Goal: Browse casually: Explore the website without a specific task or goal

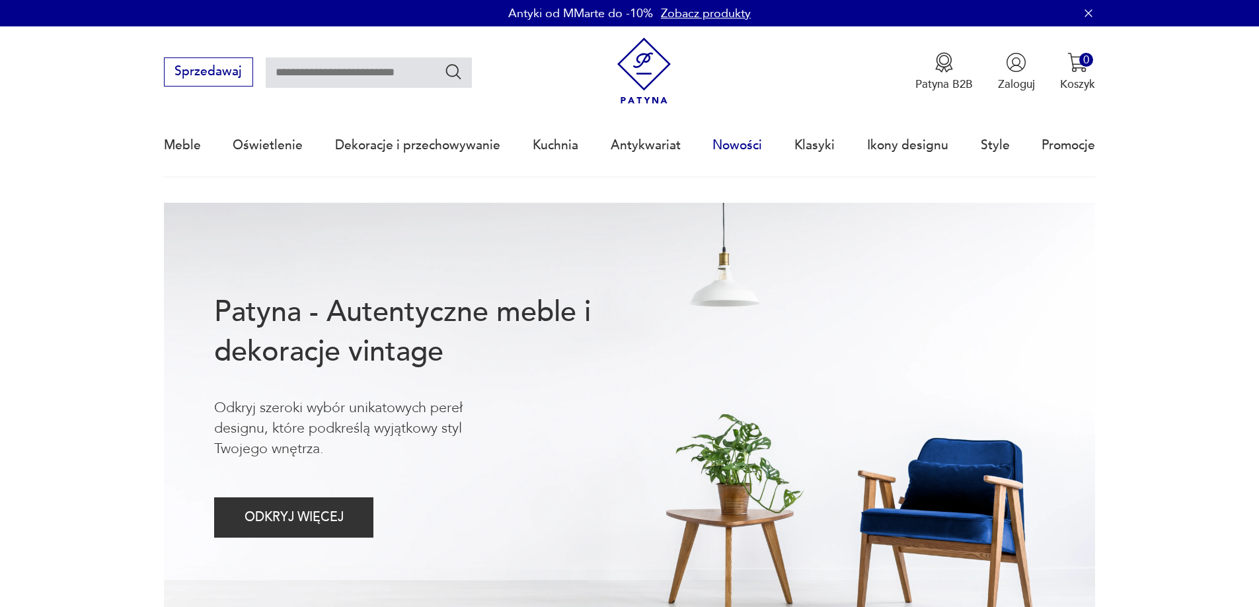
click at [731, 145] on link "Nowości" at bounding box center [737, 145] width 50 height 61
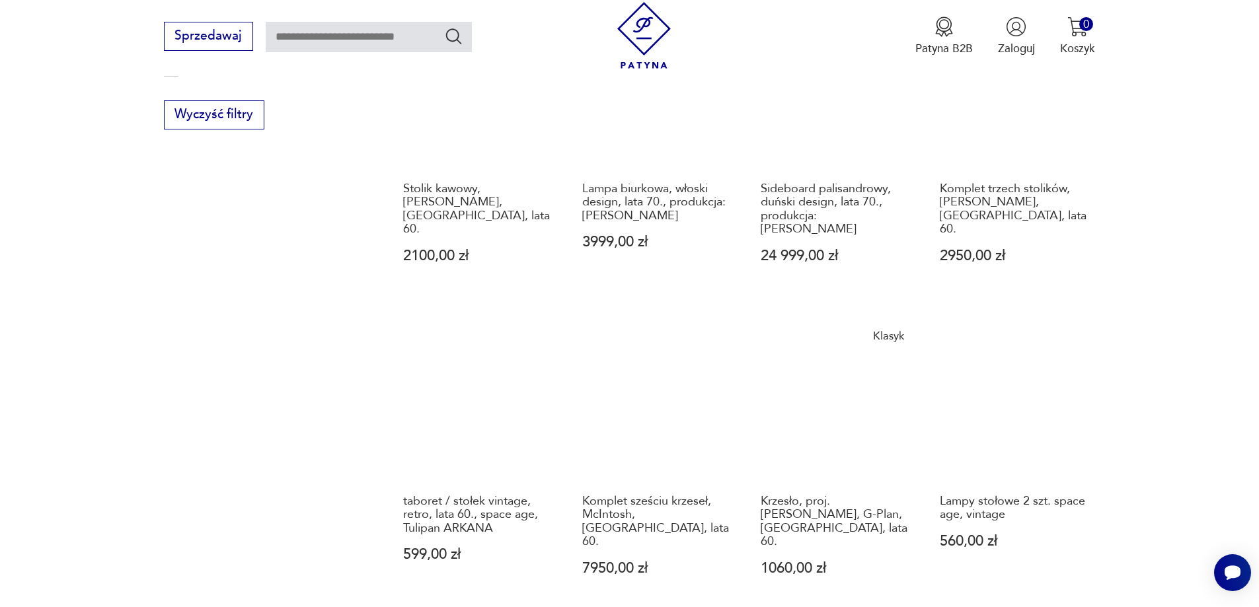
scroll to position [1280, 0]
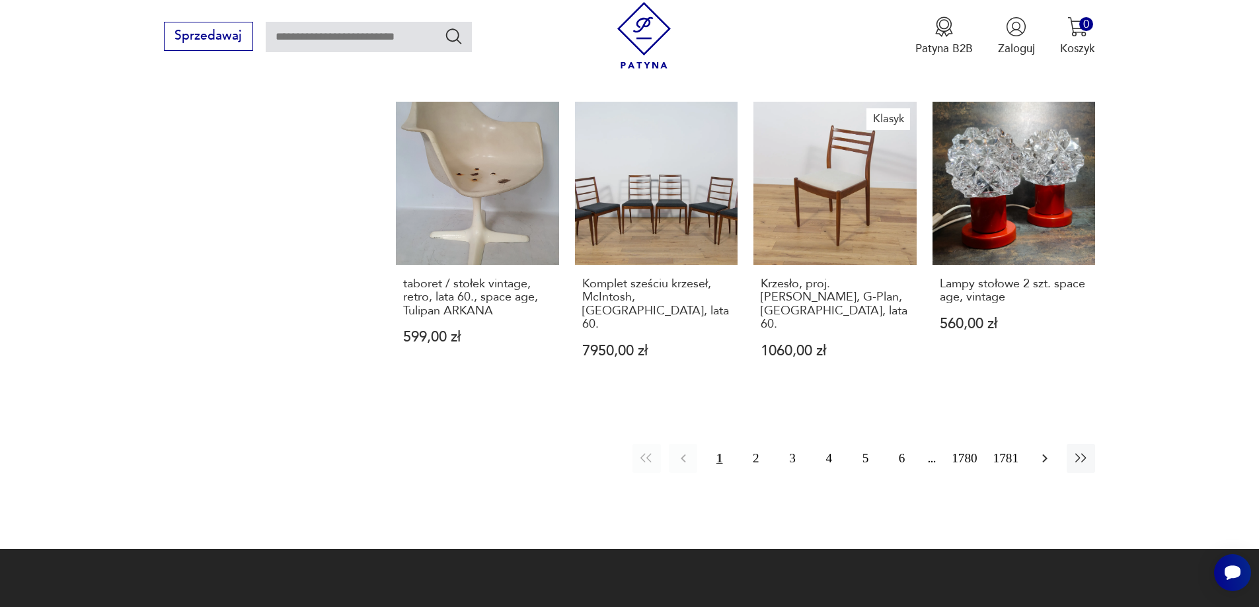
click at [1049, 451] on icon "button" at bounding box center [1045, 459] width 16 height 16
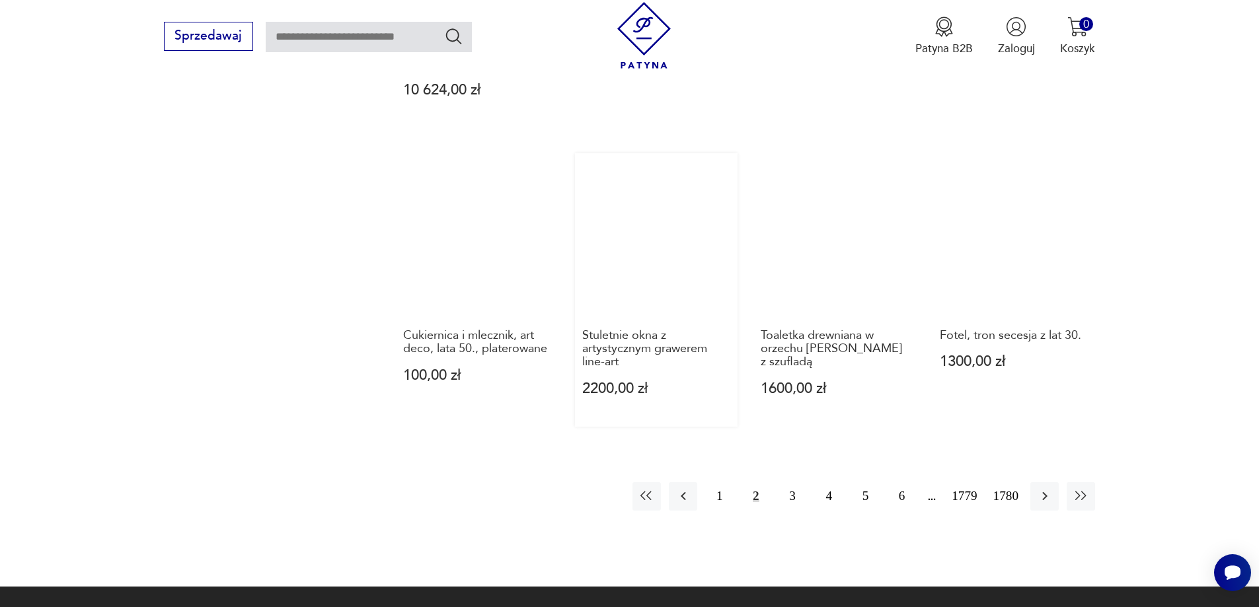
scroll to position [1413, 0]
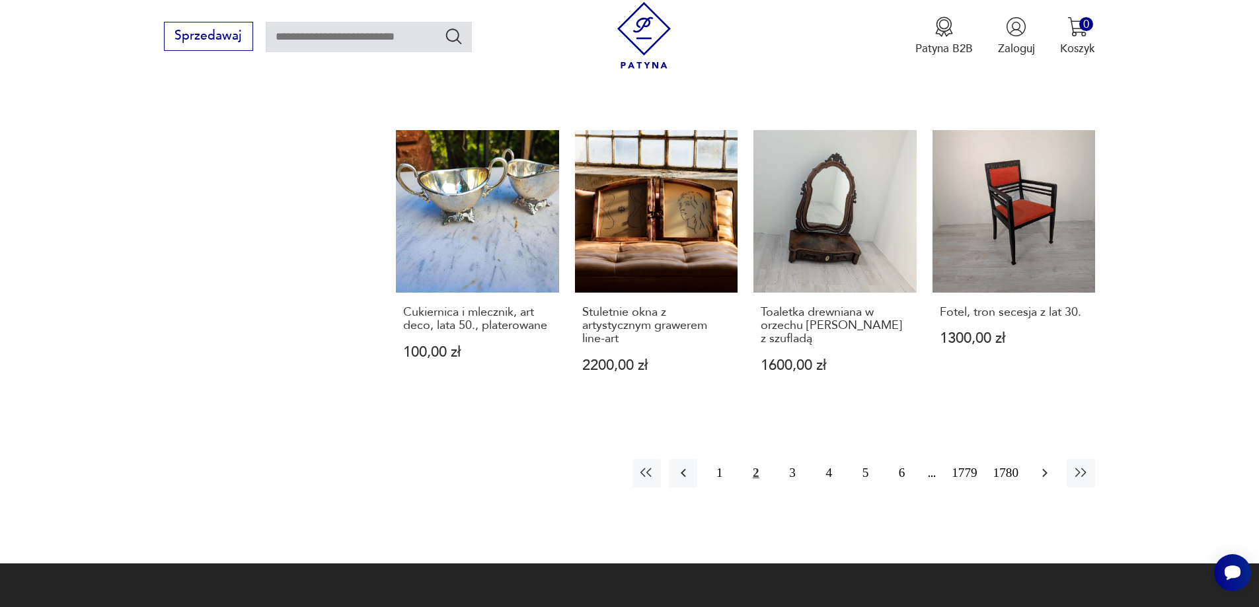
click at [1044, 466] on icon "button" at bounding box center [1045, 473] width 16 height 16
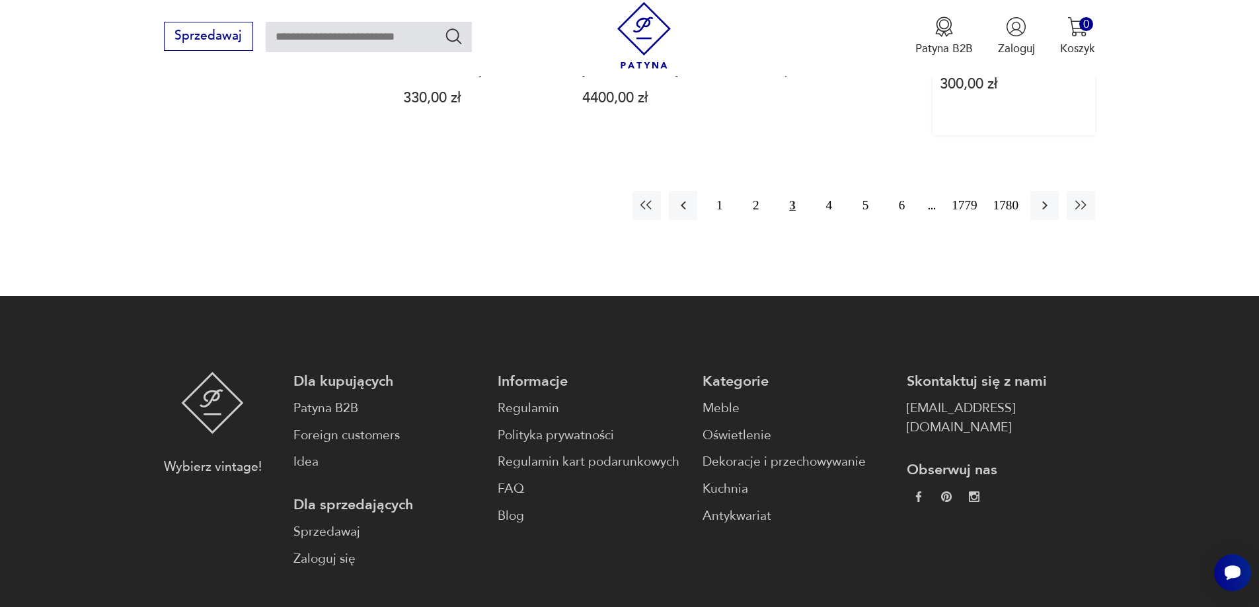
scroll to position [1545, 0]
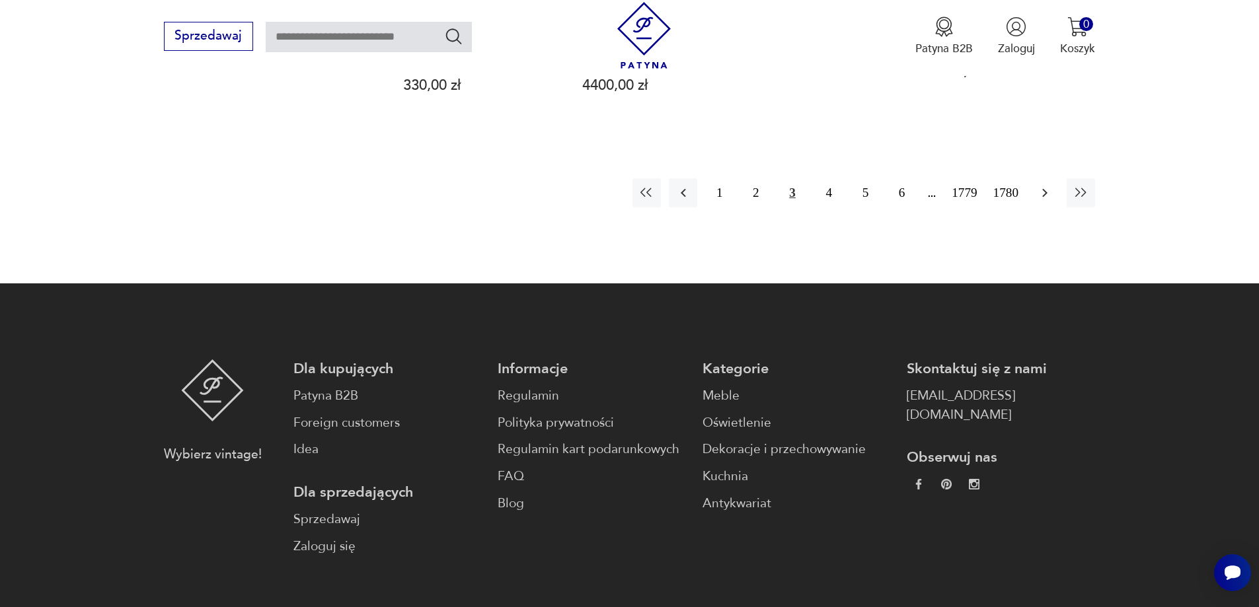
click at [1046, 198] on icon "button" at bounding box center [1045, 193] width 16 height 16
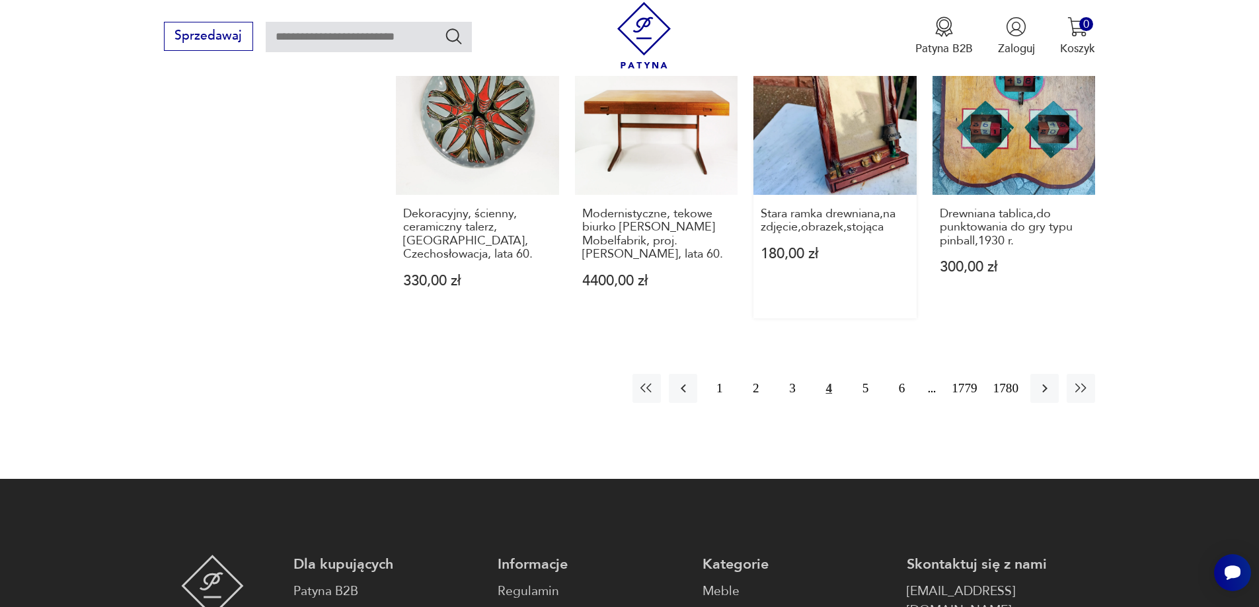
scroll to position [1215, 0]
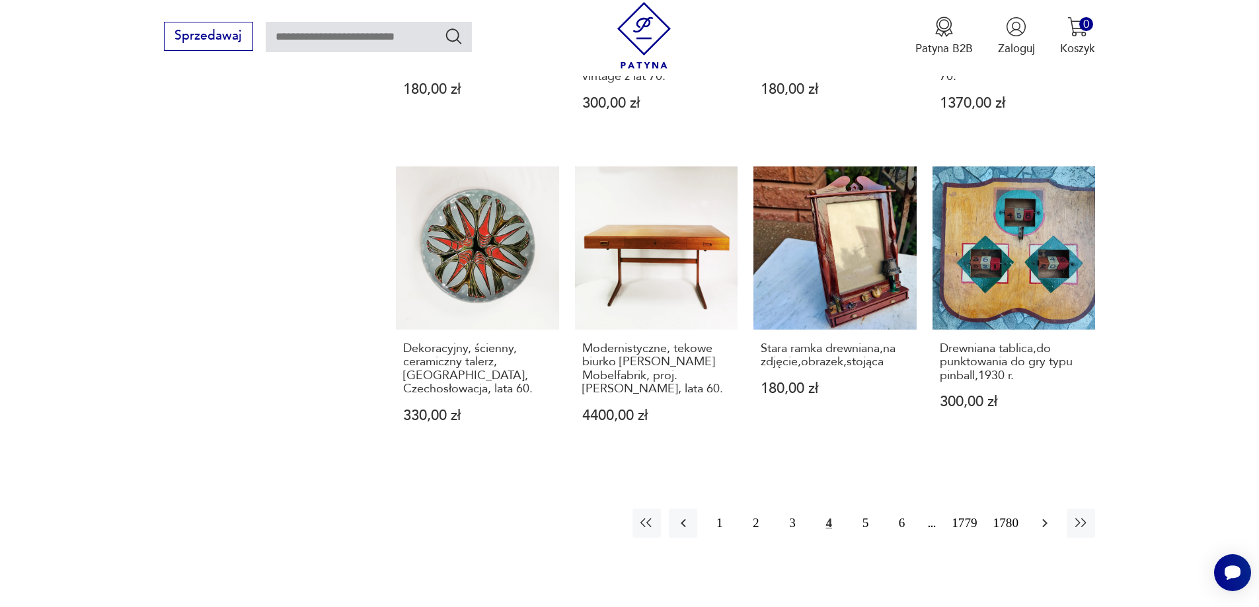
click at [1038, 522] on icon "button" at bounding box center [1045, 523] width 16 height 16
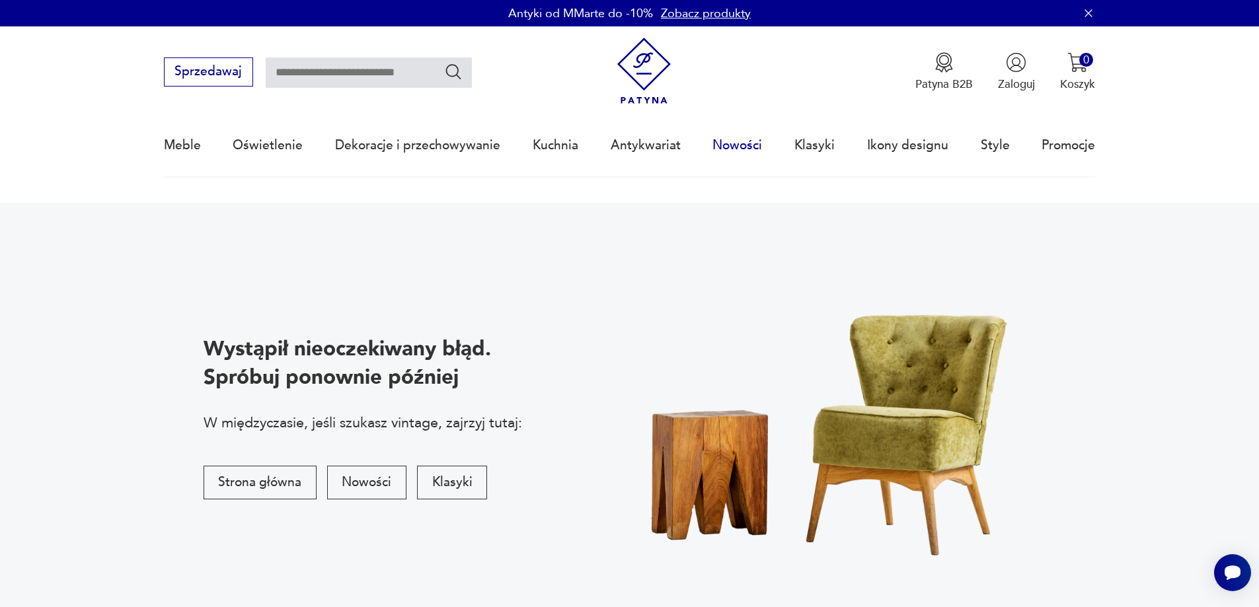
click at [741, 137] on link "Nowości" at bounding box center [737, 145] width 50 height 61
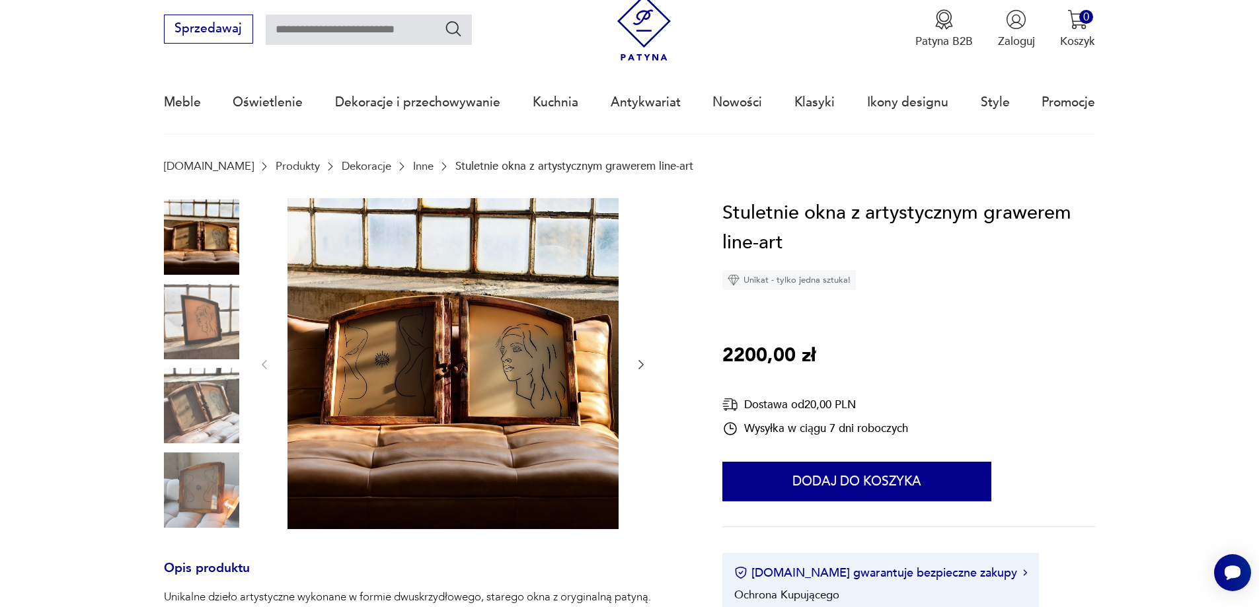
scroll to position [66, 0]
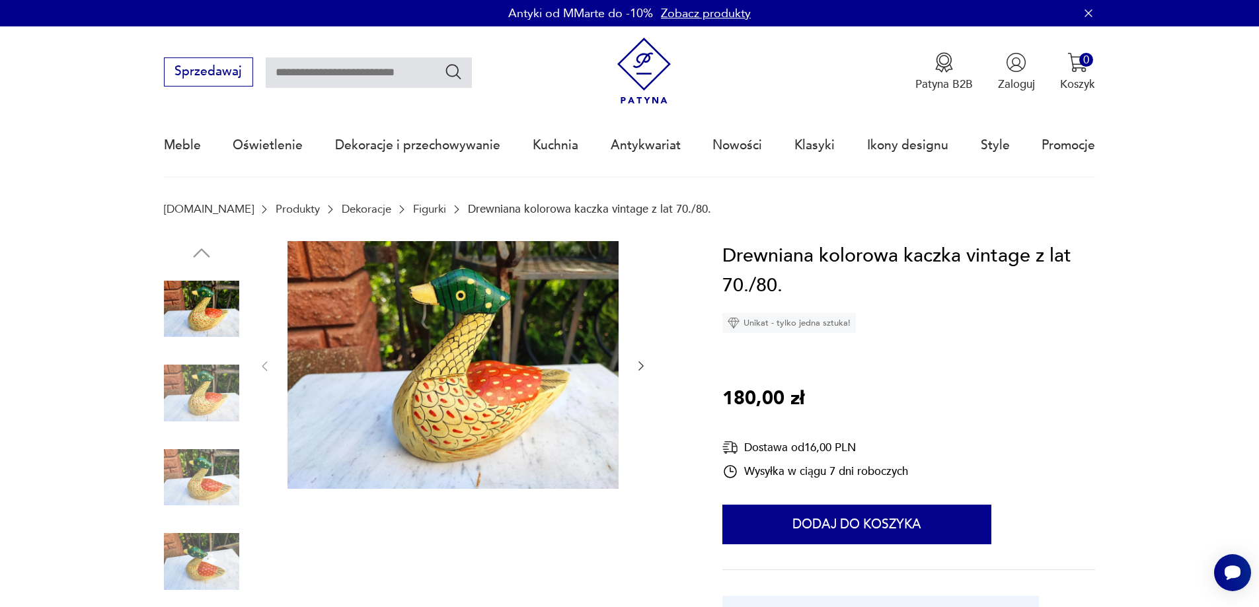
click at [1052, 560] on div "Drewniana kolorowa kaczka vintage z lat 70./80. Unikat - tylko jedna sztuka! 18…" at bounding box center [908, 468] width 373 height 455
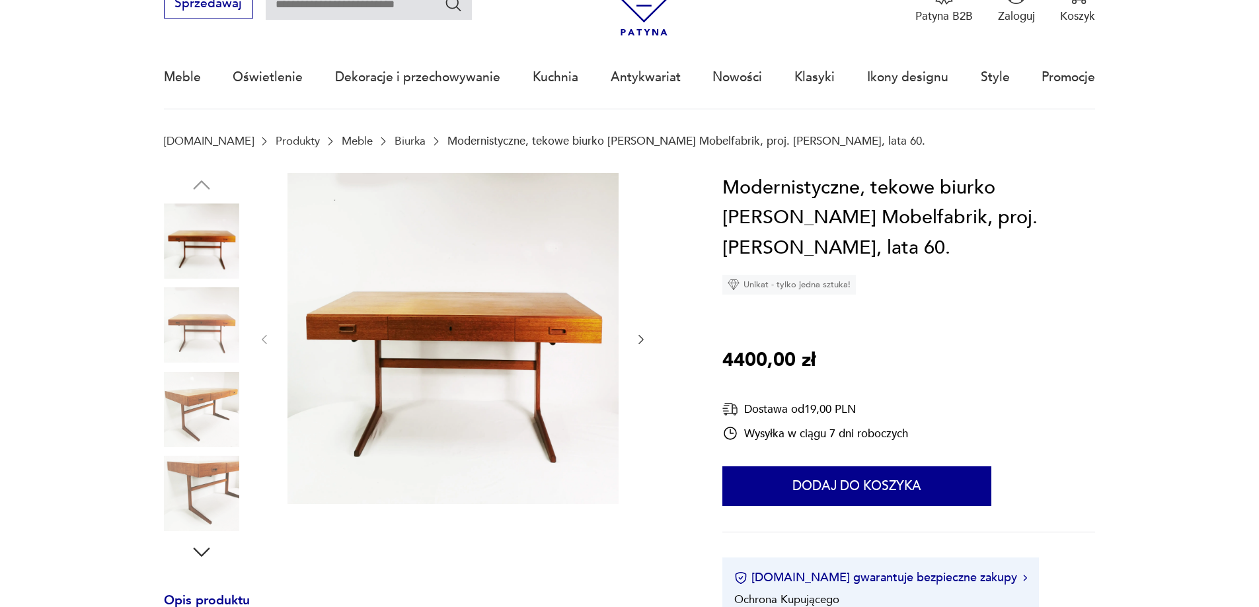
scroll to position [132, 0]
